Goal: Task Accomplishment & Management: Use online tool/utility

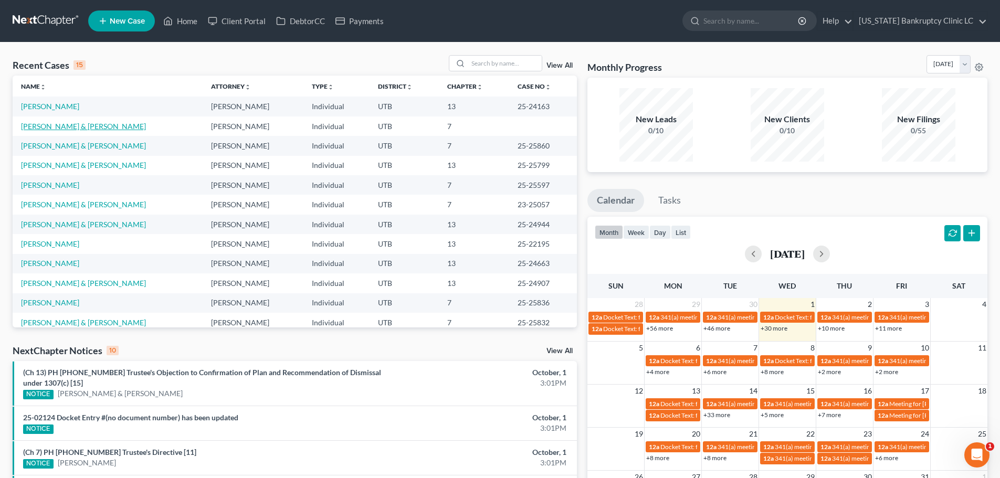
click at [90, 129] on link "[PERSON_NAME] & [PERSON_NAME]" at bounding box center [83, 126] width 125 height 9
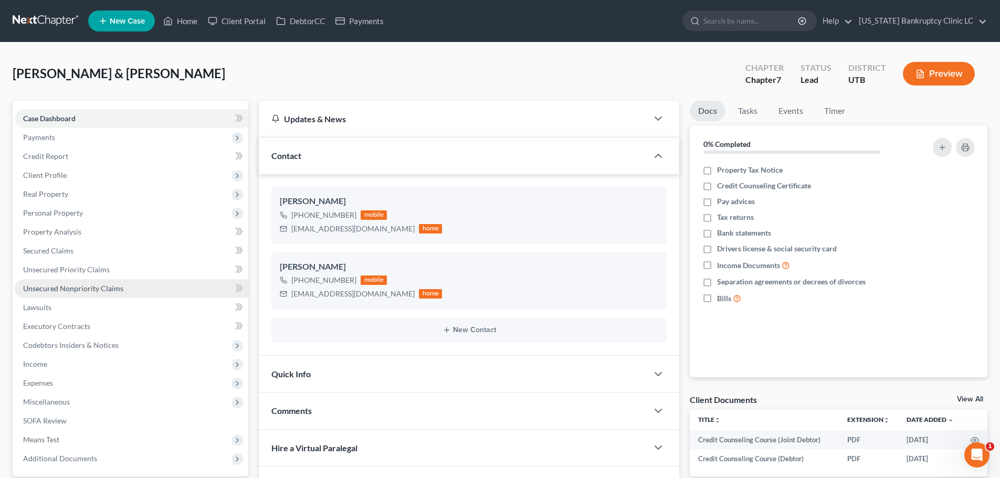
click at [75, 288] on span "Unsecured Nonpriority Claims" at bounding box center [73, 288] width 100 height 9
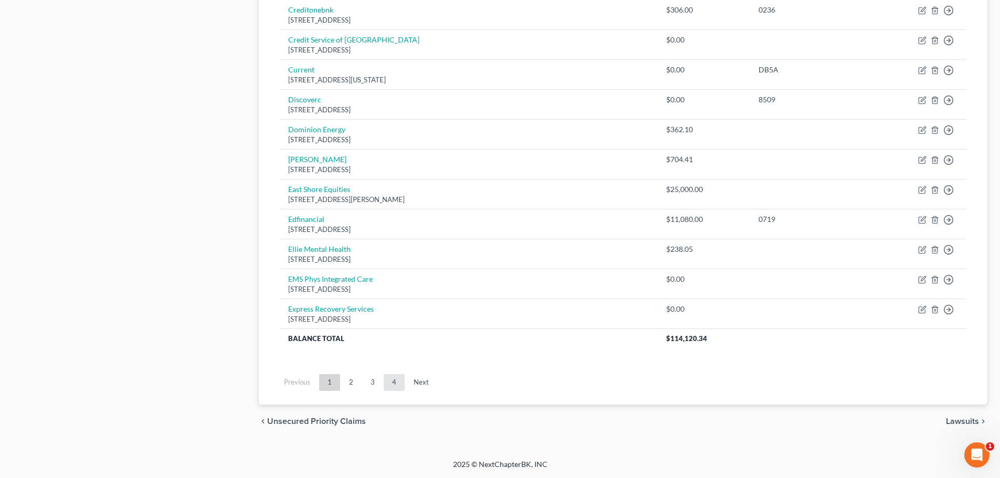
click at [394, 383] on link "4" at bounding box center [394, 382] width 21 height 17
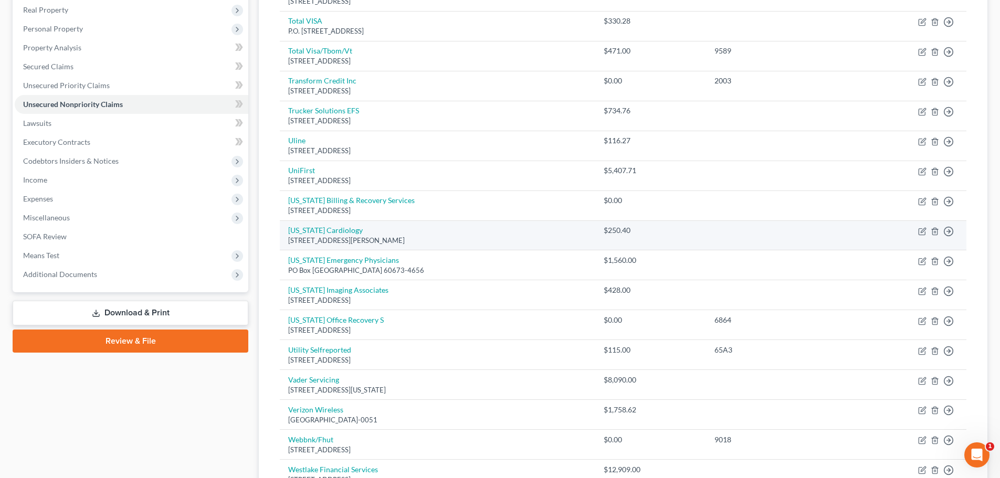
scroll to position [375, 0]
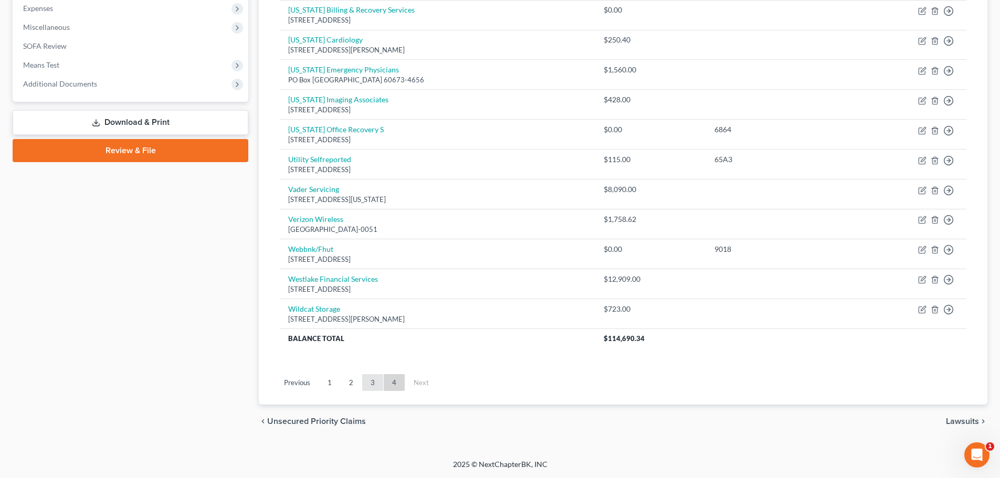
click at [373, 382] on link "3" at bounding box center [372, 382] width 21 height 17
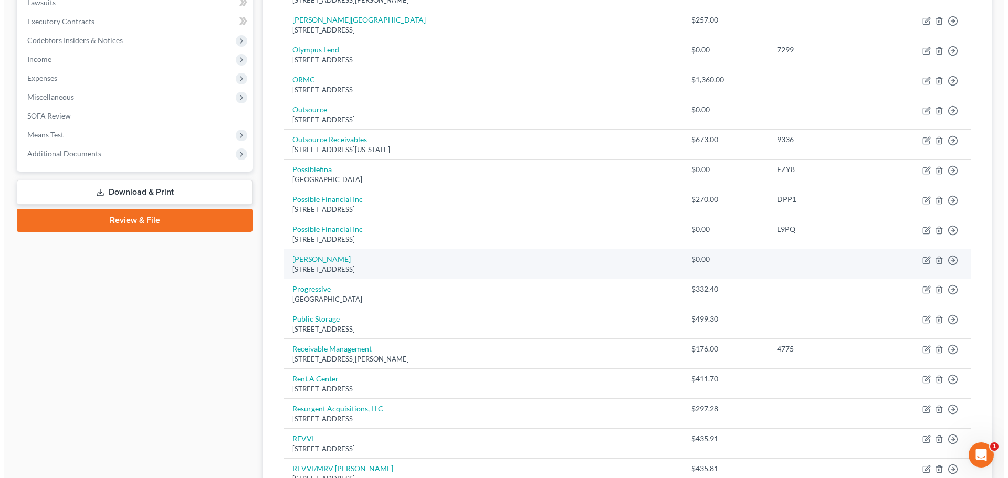
scroll to position [0, 0]
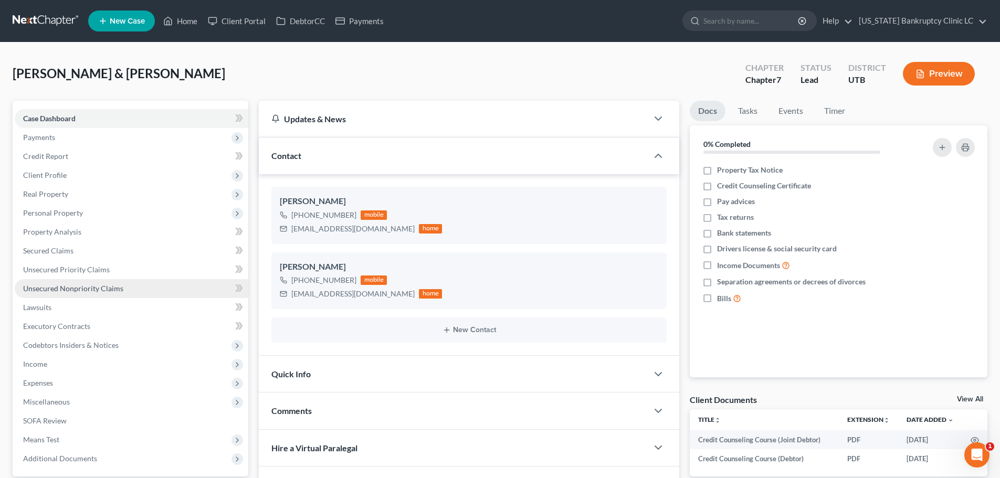
click at [56, 288] on span "Unsecured Nonpriority Claims" at bounding box center [73, 288] width 100 height 9
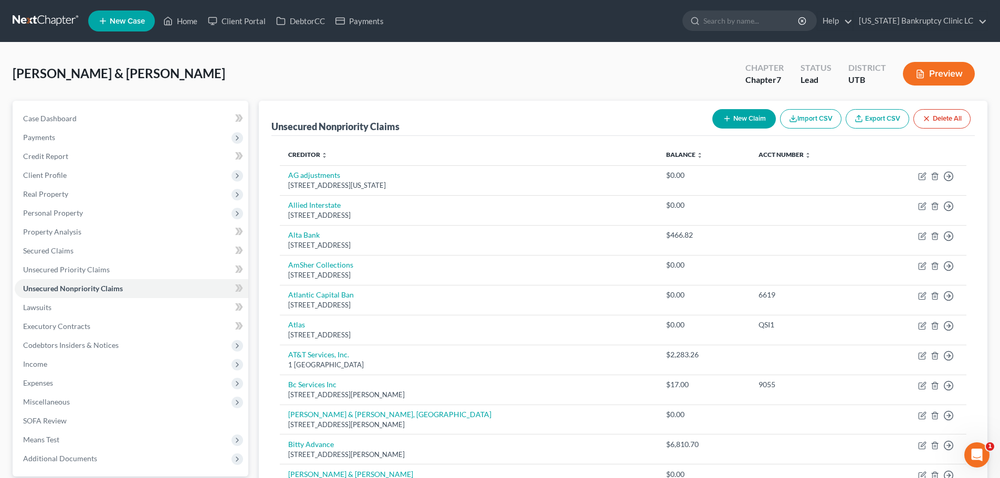
click at [948, 65] on button "Preview" at bounding box center [939, 74] width 72 height 24
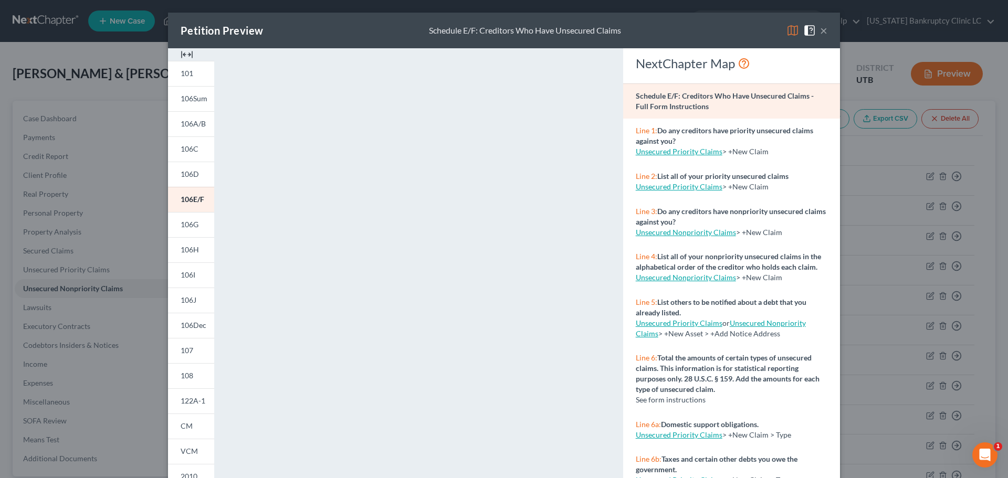
click at [823, 34] on button "×" at bounding box center [823, 30] width 7 height 13
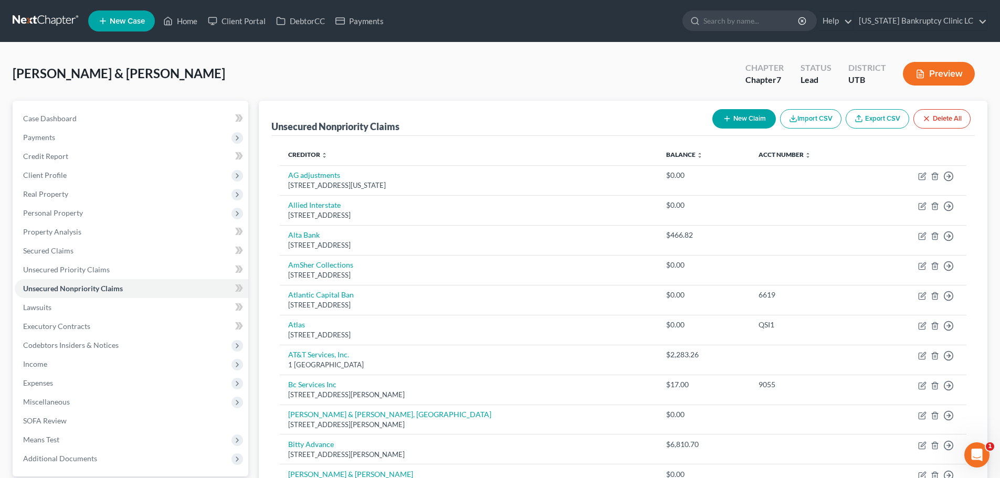
click at [140, 25] on span "New Case" at bounding box center [127, 21] width 35 height 8
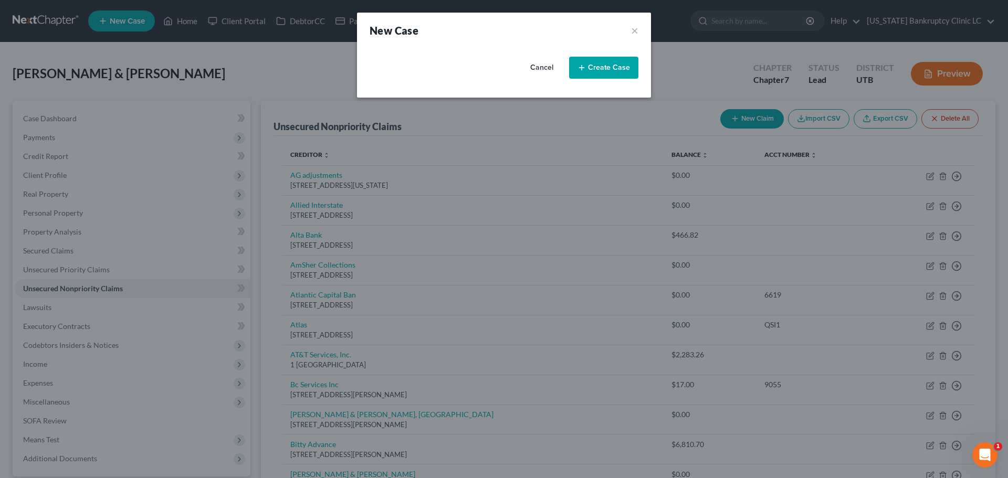
select select "81"
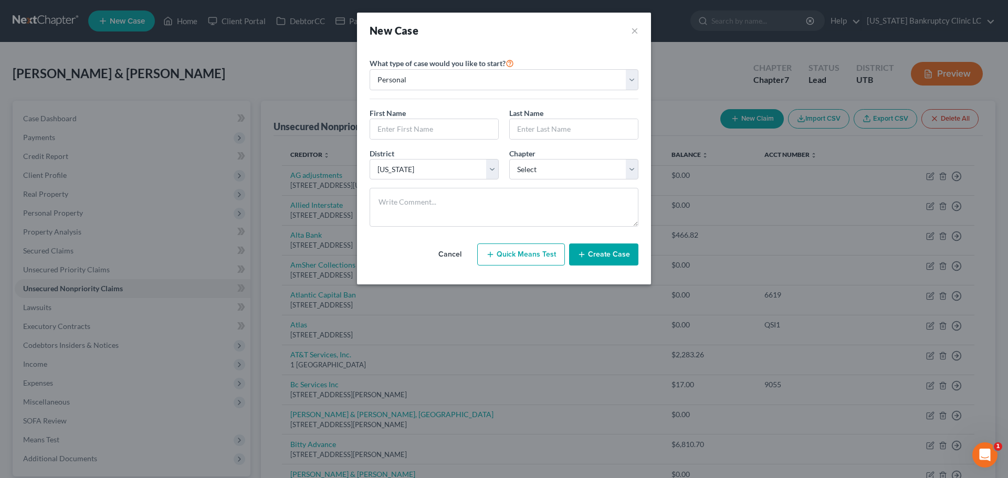
click at [632, 22] on div "New Case ×" at bounding box center [504, 31] width 294 height 36
click at [638, 30] on button "×" at bounding box center [634, 30] width 7 height 15
